Goal: Transaction & Acquisition: Purchase product/service

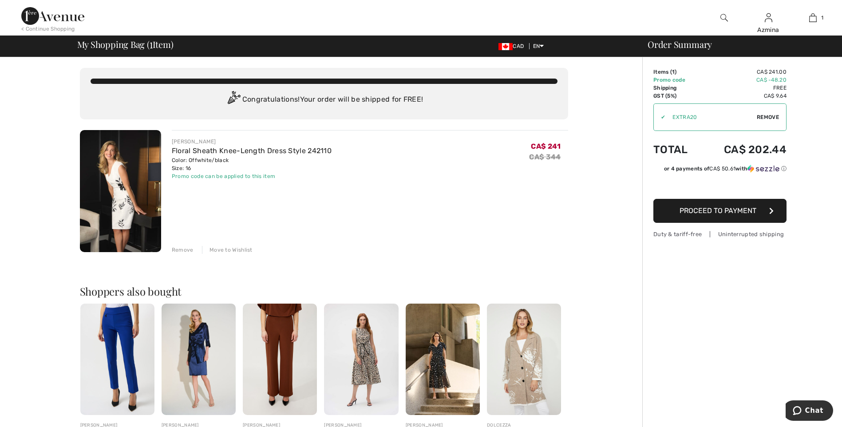
click at [717, 211] on span "Proceed to Payment" at bounding box center [718, 211] width 77 height 8
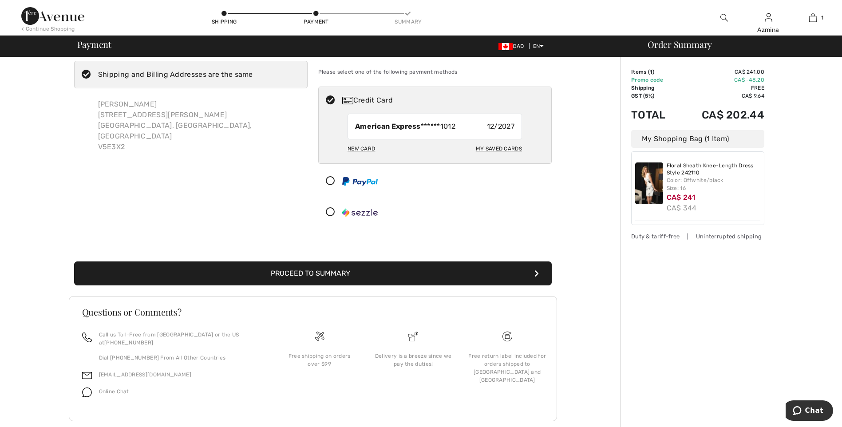
scroll to position [28, 0]
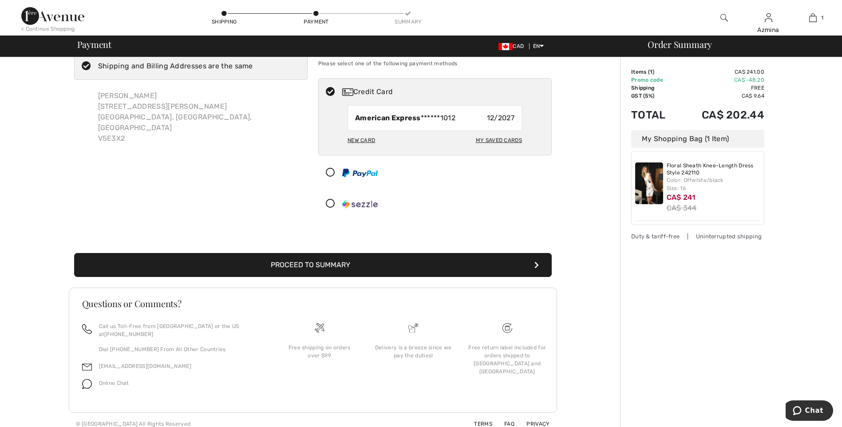
click at [341, 265] on button "Proceed to Summary" at bounding box center [313, 265] width 478 height 24
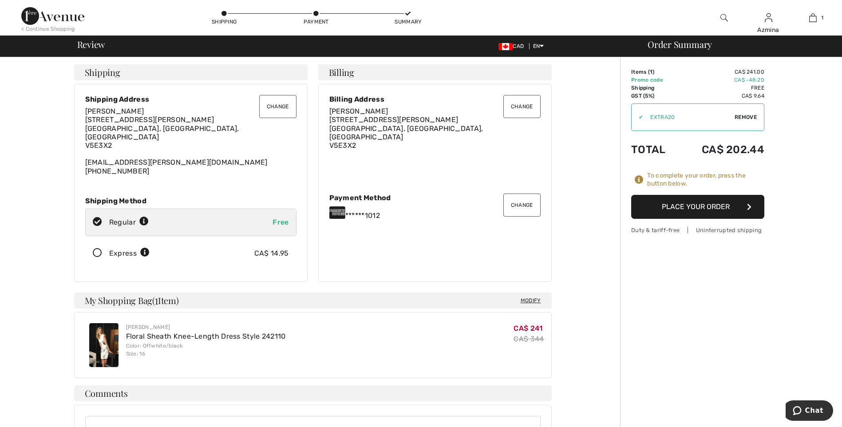
click at [654, 208] on button "Place Your Order" at bounding box center [697, 207] width 133 height 24
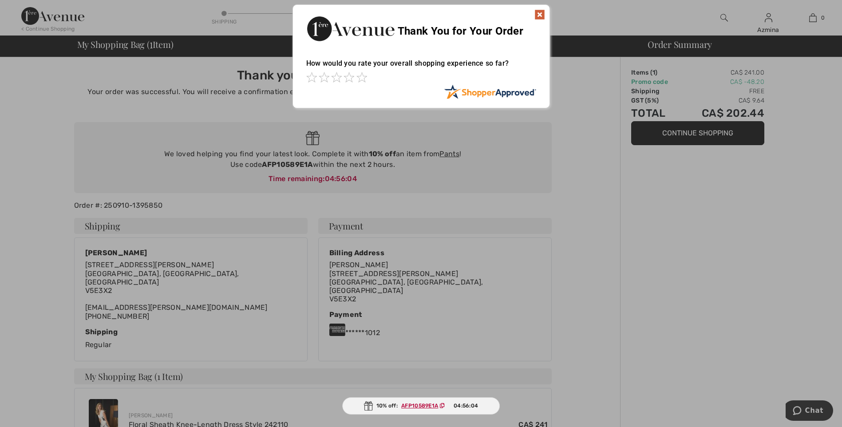
click at [540, 12] on img at bounding box center [540, 14] width 11 height 11
